Goal: Information Seeking & Learning: Learn about a topic

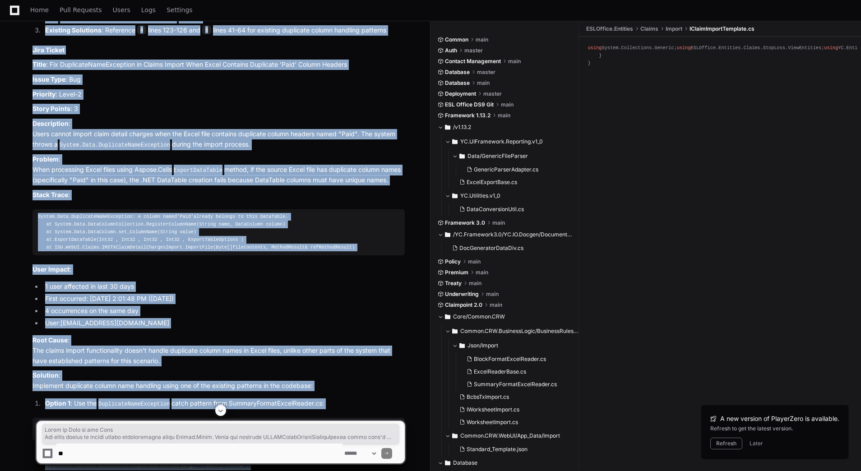
scroll to position [937, 0]
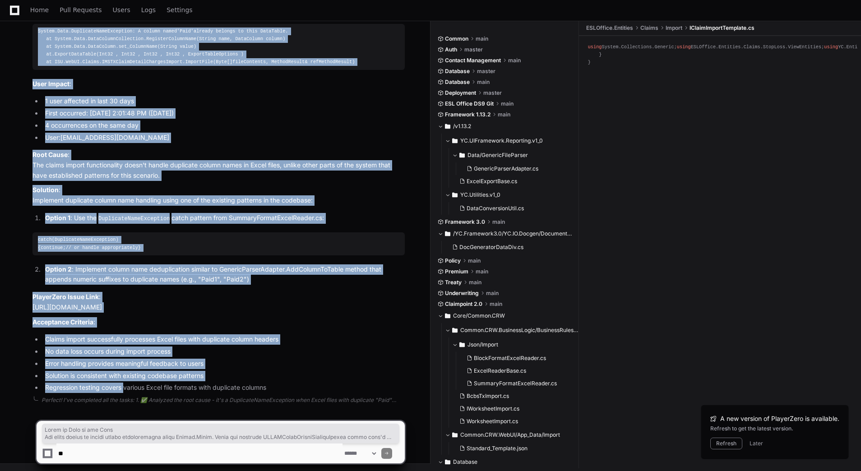
drag, startPoint x: 32, startPoint y: 171, endPoint x: 272, endPoint y: 388, distance: 324.5
click at [272, 388] on div "Updating progress A column named 'Paid' already belongs to this DataTable./r/n …" at bounding box center [209, 23] width 390 height 739
copy article "Where to Look in the Code The issue occurs in claims import functionality using…"
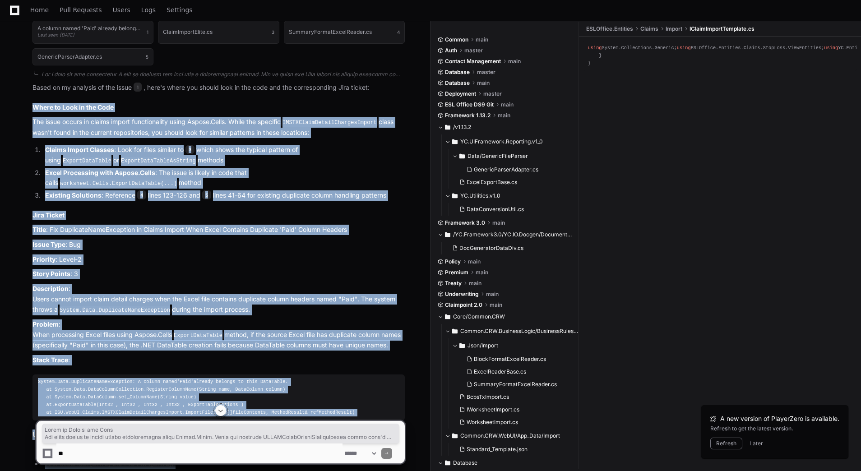
scroll to position [485, 0]
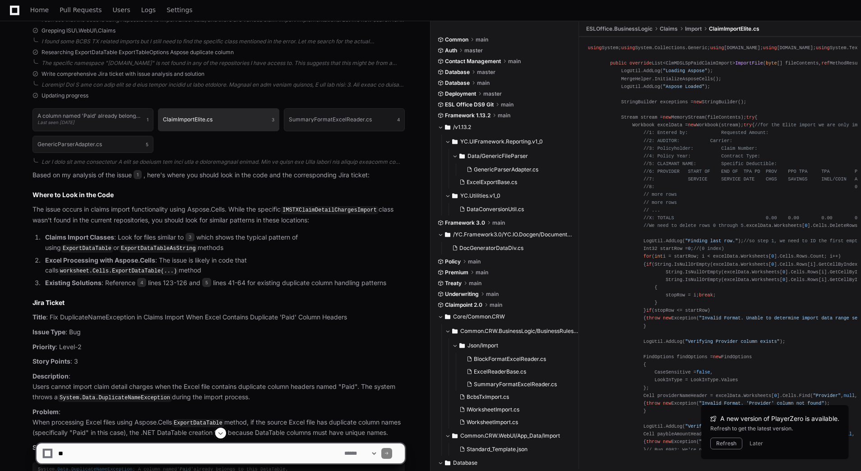
drag, startPoint x: 211, startPoint y: 120, endPoint x: 167, endPoint y: 116, distance: 43.9
click at [167, 116] on button "ClaimImportElite.cs 3" at bounding box center [218, 119] width 121 height 23
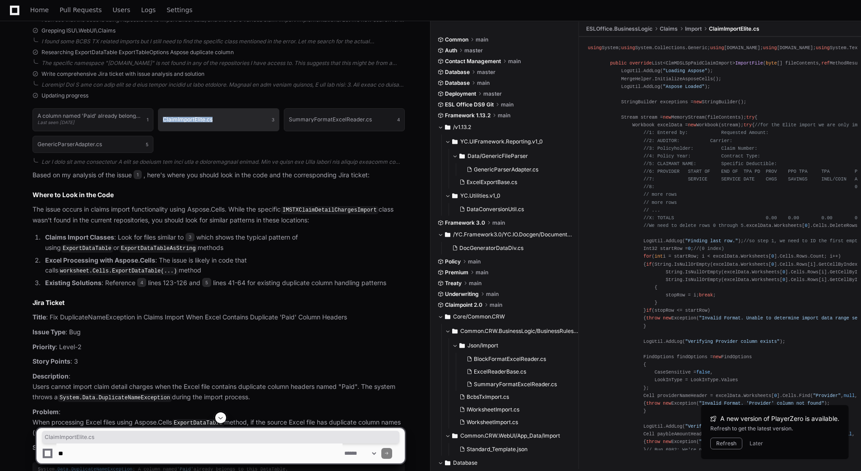
drag, startPoint x: 221, startPoint y: 150, endPoint x: 161, endPoint y: 121, distance: 66.4
click at [161, 121] on div "A column named 'Paid' already belongs to this DataTable./r/n Stack Trace: at Sy…" at bounding box center [218, 130] width 372 height 55
drag, startPoint x: 161, startPoint y: 121, endPoint x: 171, endPoint y: 142, distance: 23.4
click at [171, 141] on div "A column named 'Paid' already belongs to this DataTable./r/n Stack Trace: at Sy…" at bounding box center [218, 130] width 372 height 55
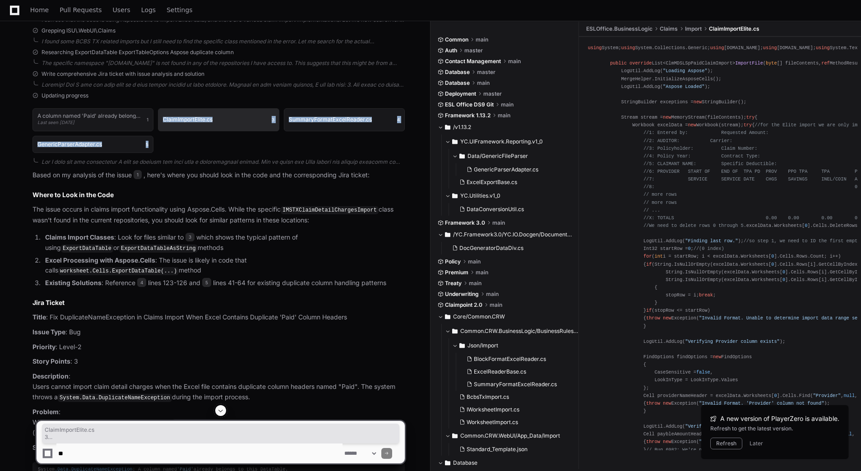
drag, startPoint x: 160, startPoint y: 147, endPoint x: 163, endPoint y: 116, distance: 30.9
click at [163, 116] on div "A column named 'Paid' already belongs to this DataTable./r/n Stack Trace: at Sy…" at bounding box center [218, 130] width 372 height 55
copy div "ClaimImportElite.cs 3 SummaryFormatExcelReader.cs 4 GenericParserAdapter.cs 5"
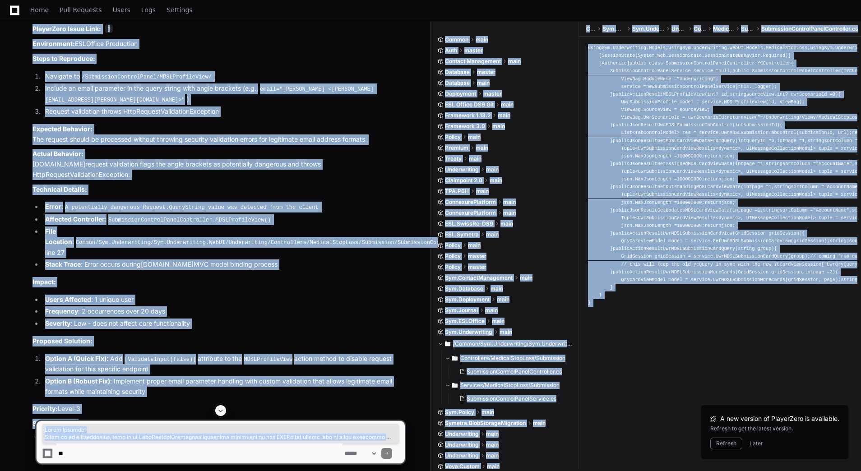
scroll to position [1118, 0]
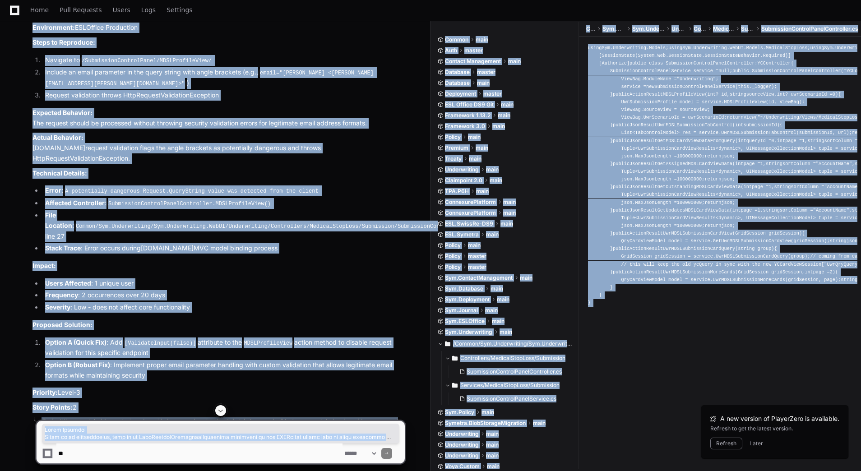
drag, startPoint x: 31, startPoint y: 135, endPoint x: 140, endPoint y: 395, distance: 282.3
click at [140, 395] on div "Updating progress SubmissionControlPanelController.cs 2 Last seen 21 days ago 1…" at bounding box center [209, 28] width 390 height 769
copy article "Issue Analysis Based on my investigation, this is an HttpRequestValidationExcep…"
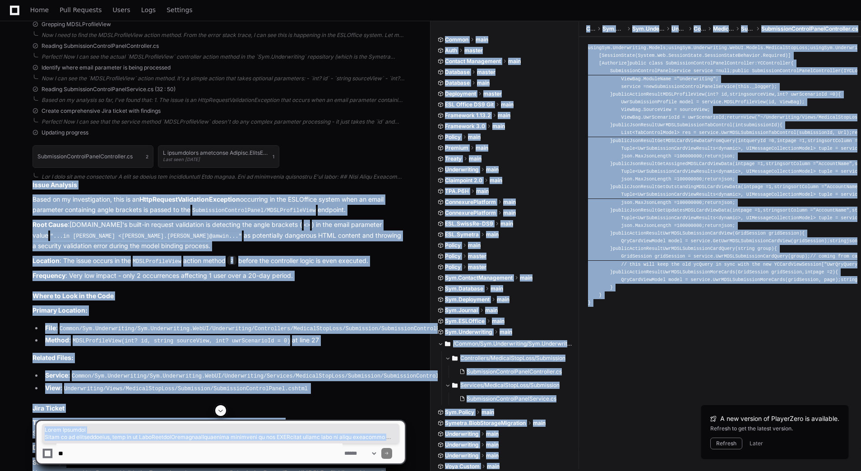
scroll to position [633, 0]
click at [231, 230] on p "Root Cause : ASP.NET 's built-in request validation is detecting the angle brac…" at bounding box center [218, 236] width 372 height 32
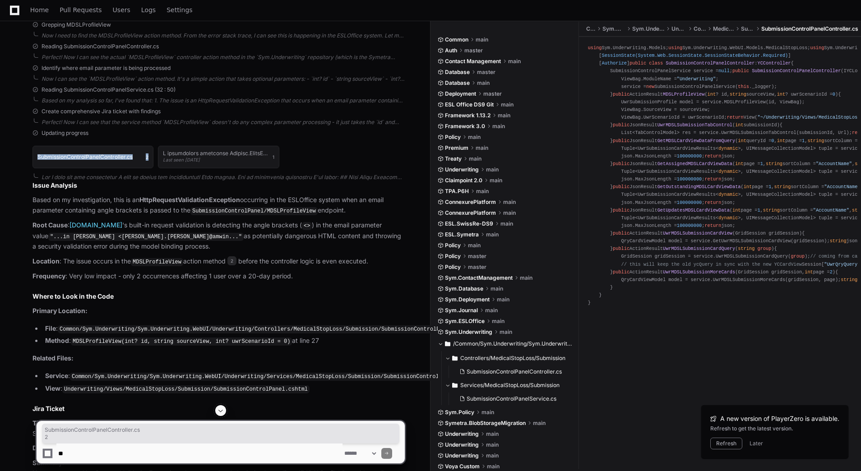
drag, startPoint x: 154, startPoint y: 162, endPoint x: 28, endPoint y: 151, distance: 126.4
copy button "SubmissionControlPanelController.cs 2"
